Goal: Find specific page/section: Find specific page/section

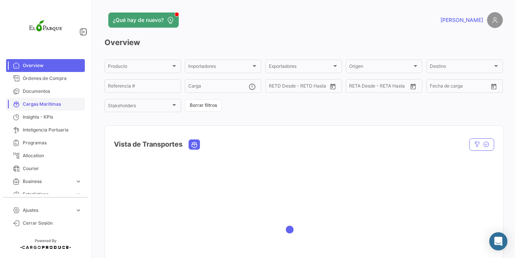
click at [46, 108] on link "Cargas Marítimas" at bounding box center [45, 104] width 79 height 13
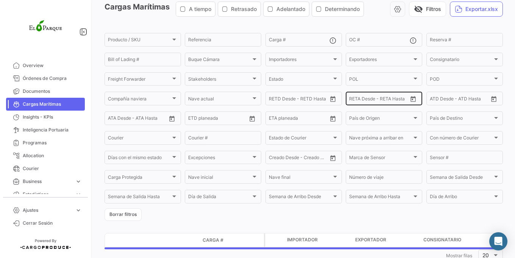
scroll to position [45, 0]
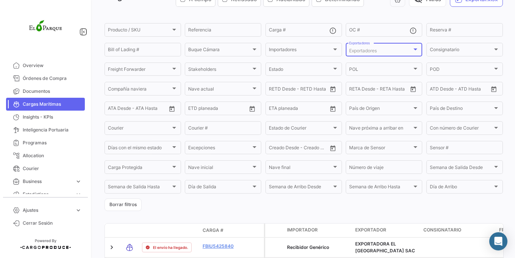
click at [364, 51] on span "Exportadores" at bounding box center [363, 51] width 28 height 6
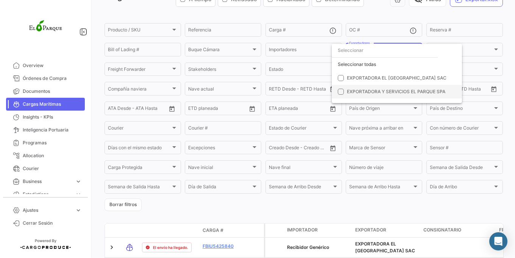
click at [364, 88] on span "EXPORTADORA Y SERVICIOS EL PARQUE SPA" at bounding box center [400, 91] width 106 height 7
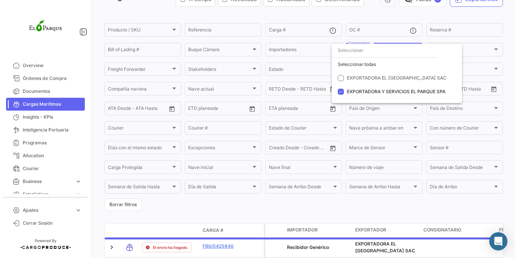
click at [309, 18] on div at bounding box center [257, 129] width 515 height 258
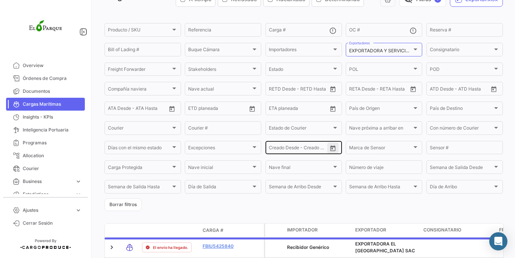
click at [333, 149] on icon "Open calendar" at bounding box center [333, 148] width 7 height 7
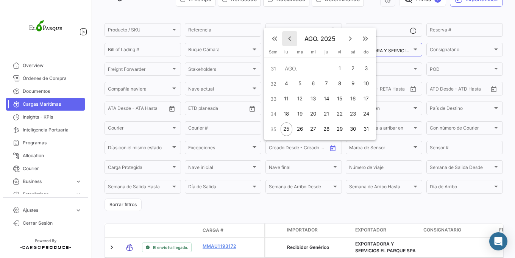
click at [288, 35] on mat-icon "keyboard_arrow_left" at bounding box center [289, 38] width 9 height 9
click at [291, 26] on mat-icon "keyboard_arrow_left" at bounding box center [289, 23] width 9 height 9
click at [290, 25] on mat-icon "keyboard_arrow_left" at bounding box center [289, 23] width 9 height 9
click at [328, 70] on div "1" at bounding box center [327, 69] width 12 height 14
type input "[DATE]"
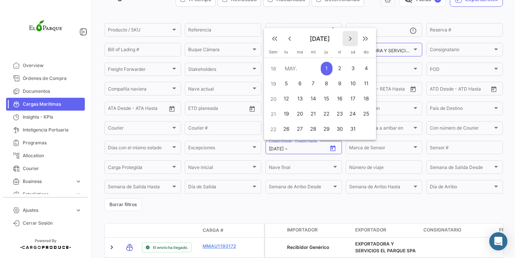
click at [350, 39] on mat-icon "keyboard_arrow_right" at bounding box center [350, 38] width 9 height 9
click at [348, 28] on mat-icon "keyboard_arrow_right" at bounding box center [350, 23] width 9 height 9
click at [303, 129] on div "26" at bounding box center [300, 129] width 12 height 14
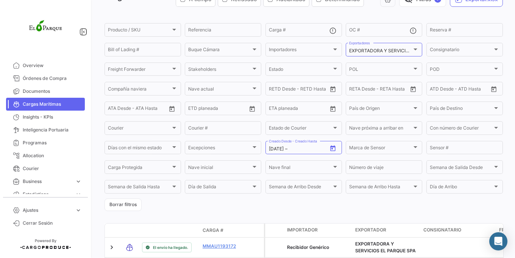
type input "[DATE]"
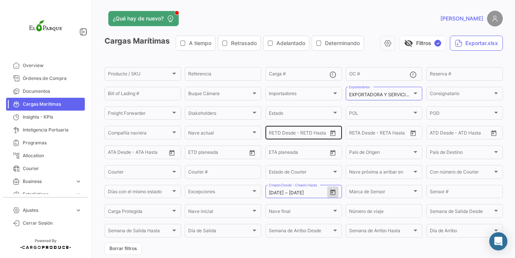
scroll to position [0, 0]
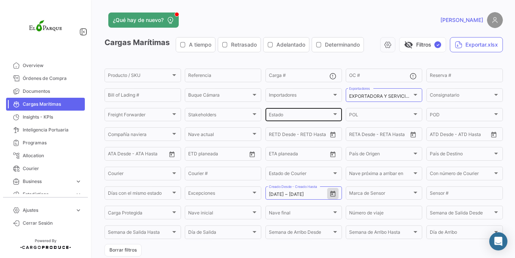
click at [279, 117] on span "Estado" at bounding box center [300, 115] width 63 height 5
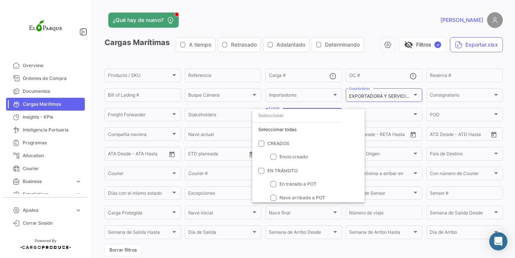
click at [283, 128] on div "Seleccionar todas" at bounding box center [308, 130] width 113 height 14
checkbox input "true"
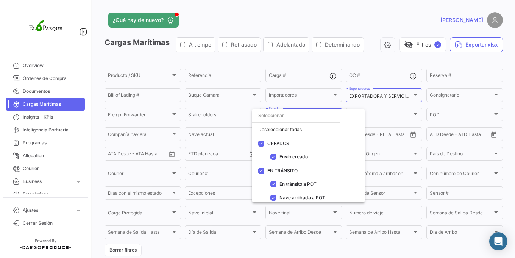
click at [292, 59] on div at bounding box center [257, 129] width 515 height 258
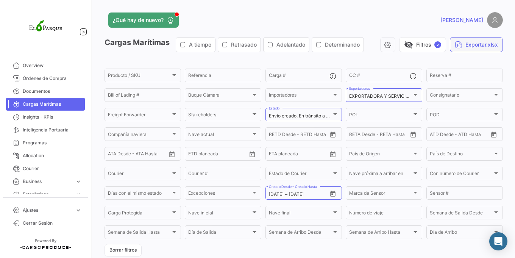
click at [460, 41] on button "Exportar.xlsx" at bounding box center [476, 44] width 53 height 15
click at [465, 49] on button "Exportar.xlsx" at bounding box center [476, 44] width 53 height 15
